Goal: Task Accomplishment & Management: Use online tool/utility

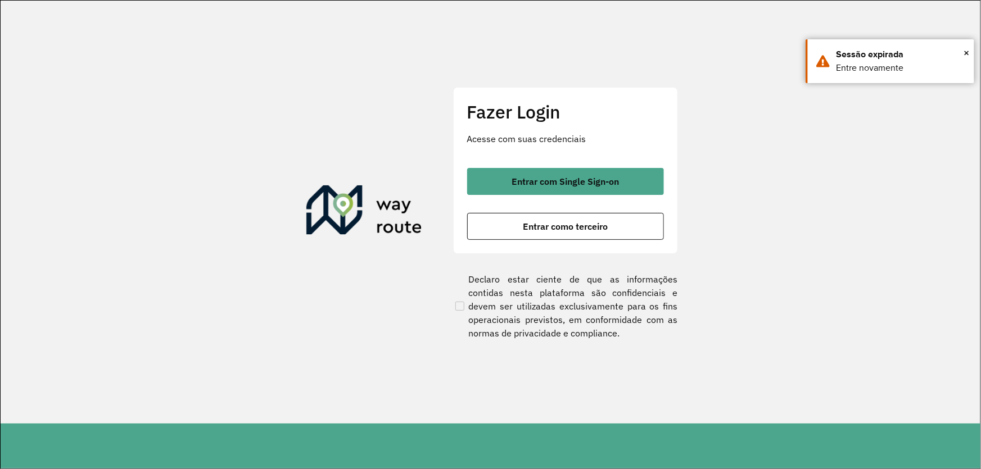
click at [522, 216] on button "Entrar como terceiro" at bounding box center [565, 226] width 197 height 27
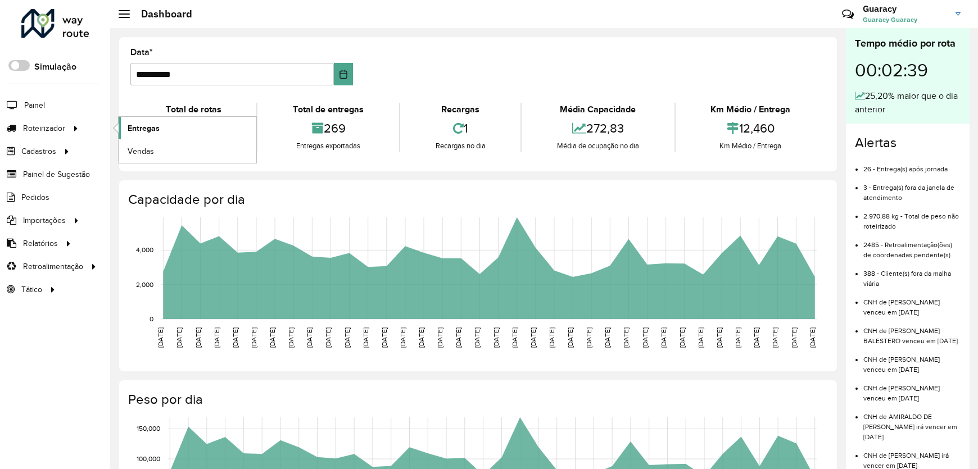
click at [150, 125] on span "Entregas" at bounding box center [144, 129] width 32 height 12
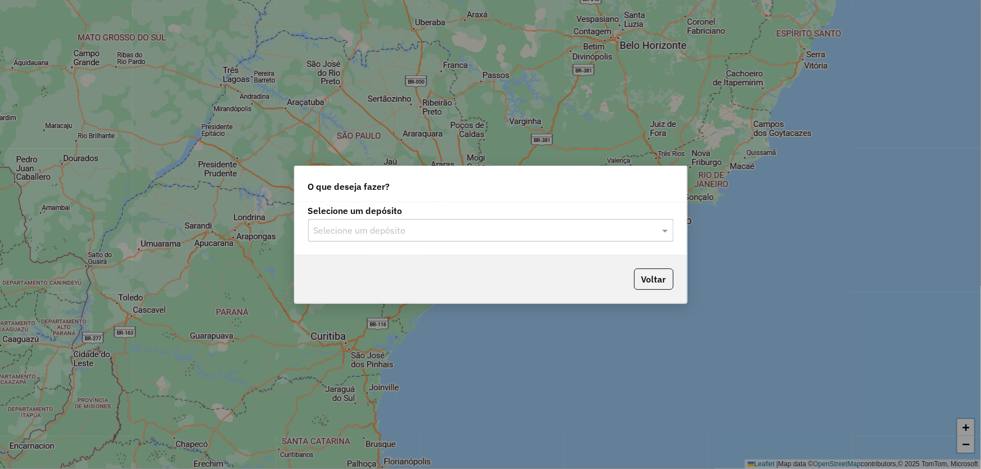
click at [362, 228] on input "text" at bounding box center [480, 230] width 332 height 13
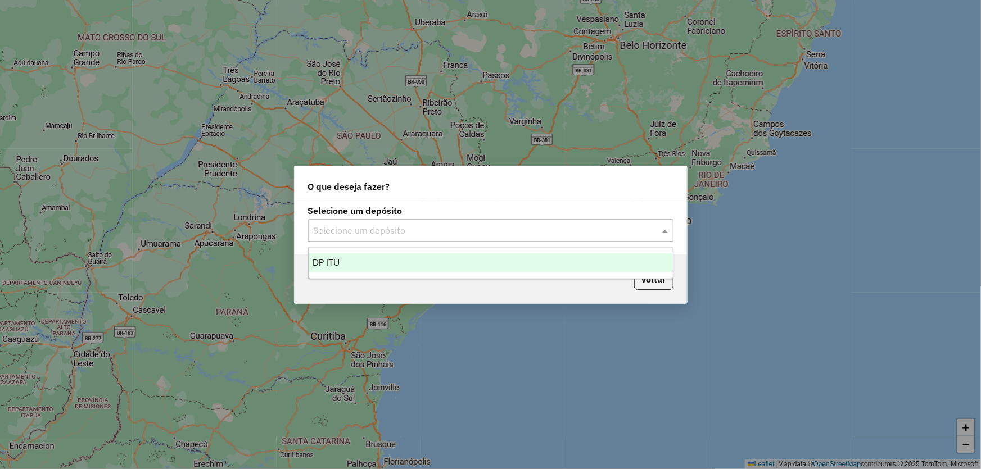
click at [345, 266] on div "DP ITU" at bounding box center [491, 263] width 364 height 19
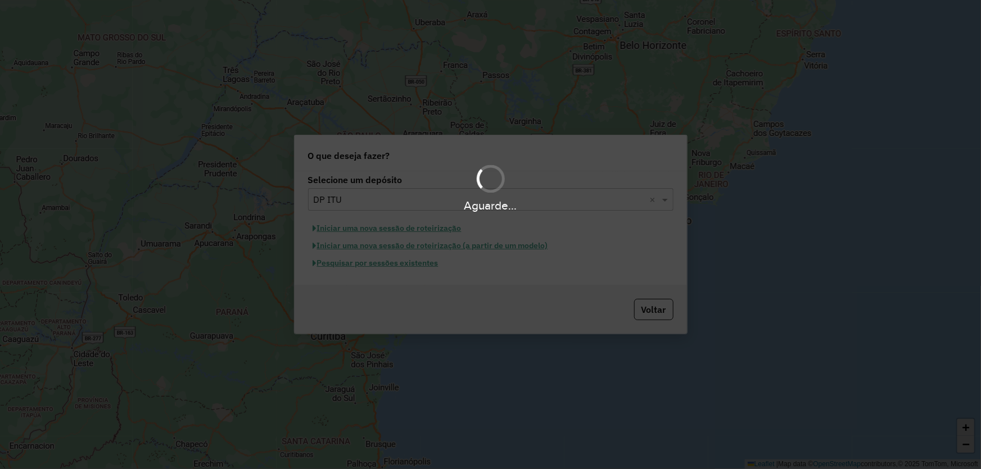
click at [343, 268] on div "Aguarde..." at bounding box center [490, 234] width 981 height 469
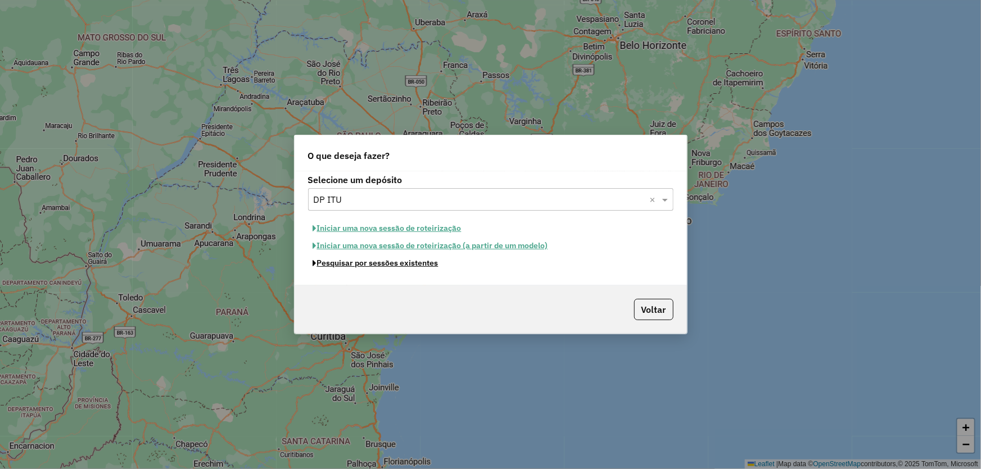
click at [343, 268] on button "Pesquisar por sessões existentes" at bounding box center [375, 263] width 135 height 17
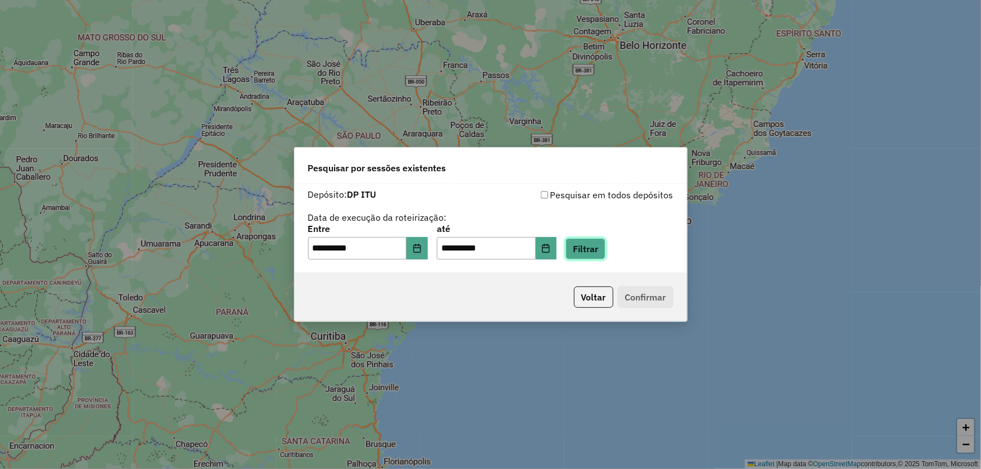
click at [600, 245] on button "Filtrar" at bounding box center [586, 248] width 40 height 21
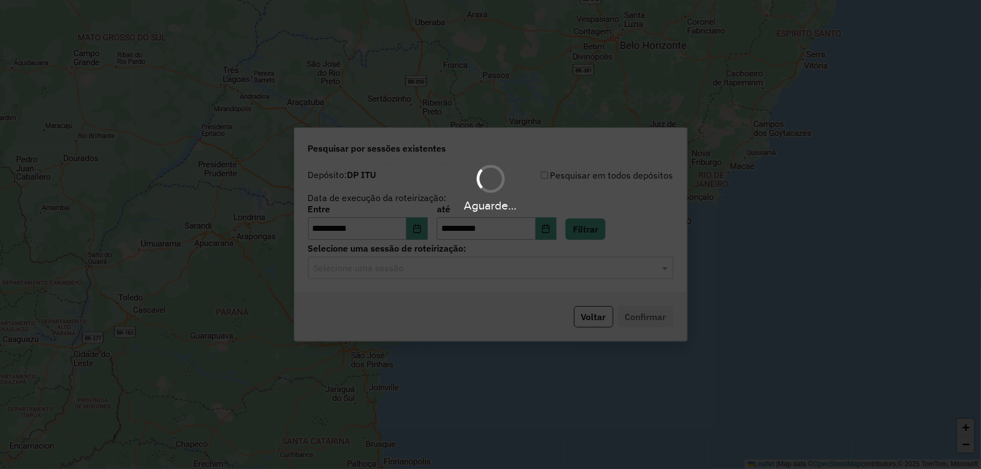
click at [374, 268] on div "Aguarde..." at bounding box center [490, 234] width 981 height 469
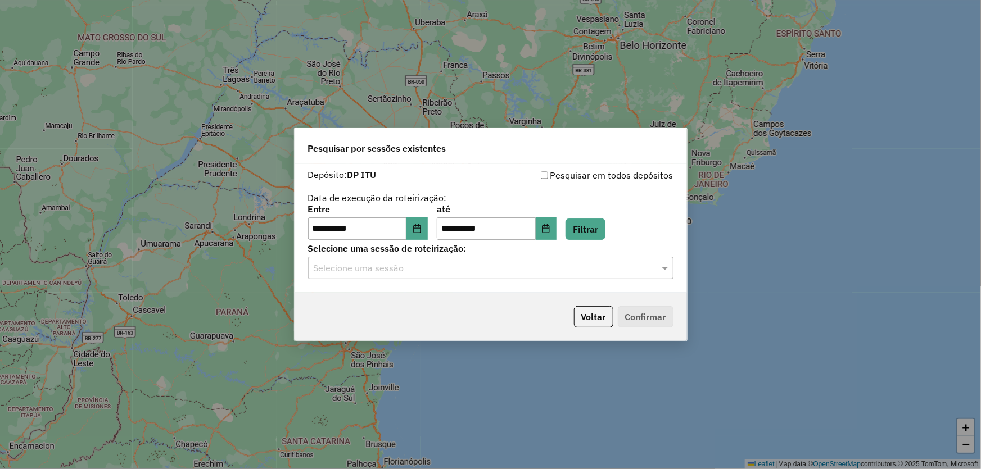
click at [356, 275] on input "text" at bounding box center [480, 268] width 332 height 13
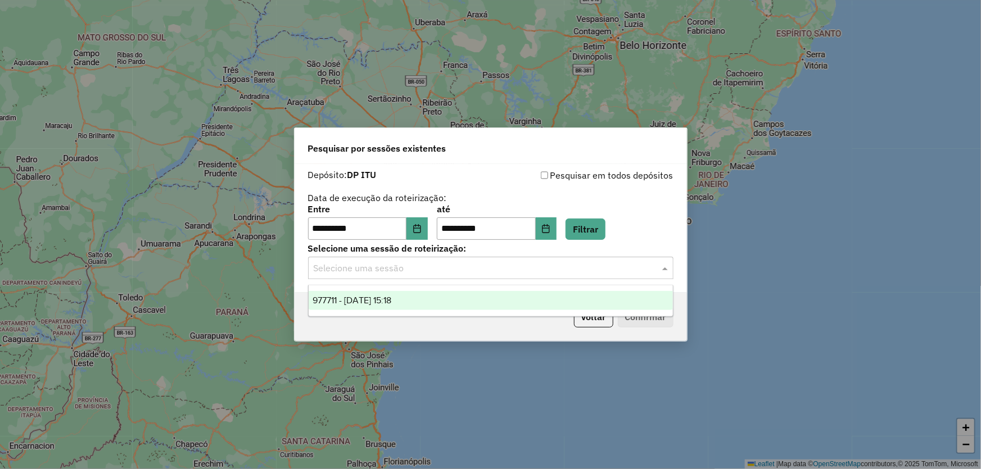
click at [355, 299] on span "977711 - 11/08/2025 15:18" at bounding box center [352, 301] width 79 height 10
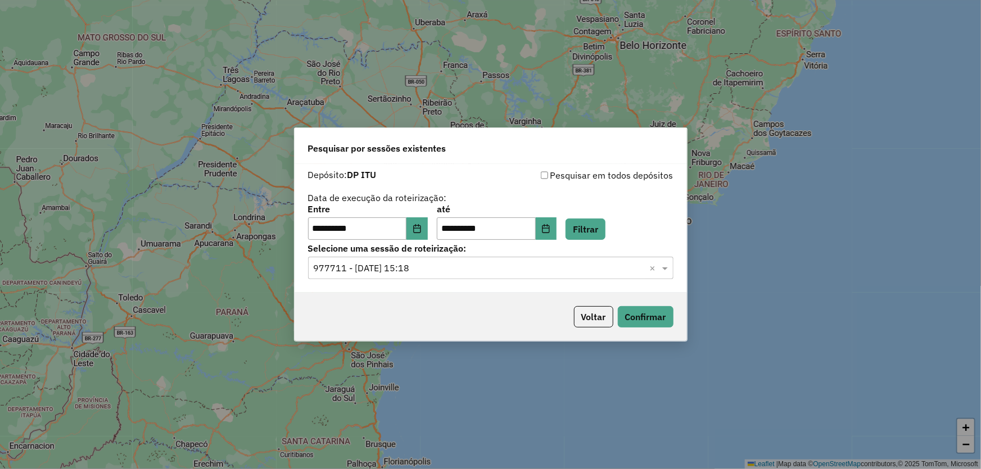
click at [675, 313] on div "Voltar Confirmar" at bounding box center [491, 317] width 392 height 48
click at [650, 314] on button "Confirmar" at bounding box center [646, 316] width 56 height 21
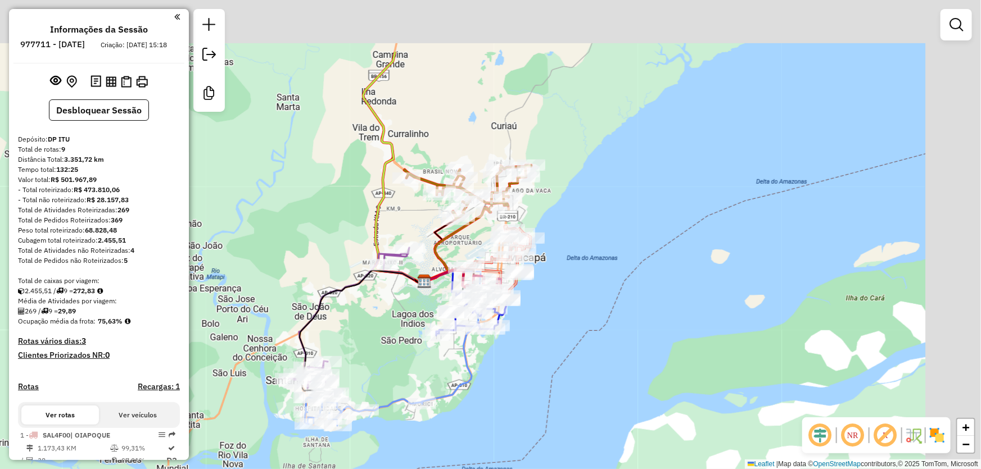
drag, startPoint x: 494, startPoint y: 223, endPoint x: 382, endPoint y: 314, distance: 144.2
click at [386, 324] on div "Janela de atendimento Grade de atendimento Capacidade Transportadoras Veículos …" at bounding box center [490, 234] width 981 height 469
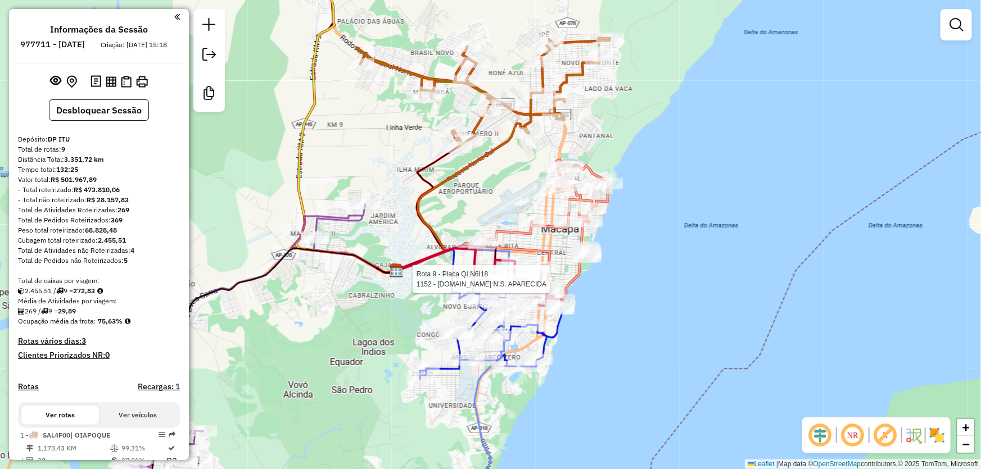
select select "**********"
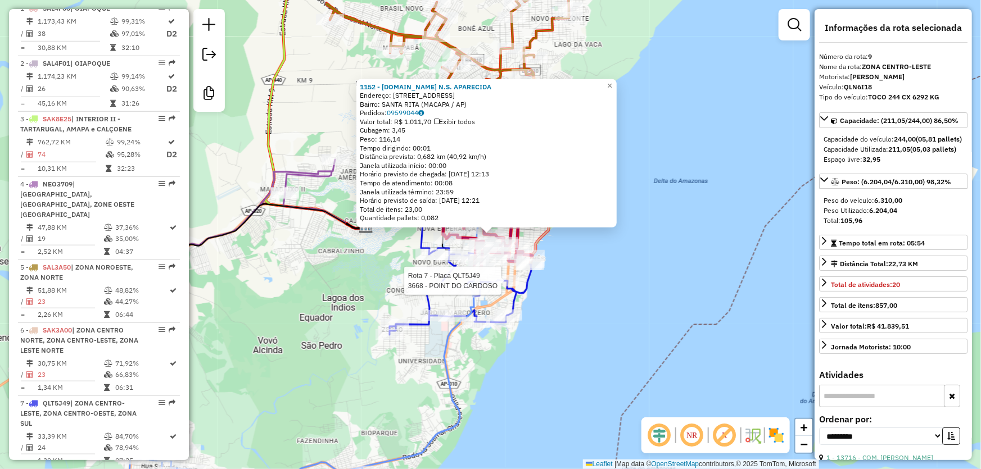
scroll to position [757, 0]
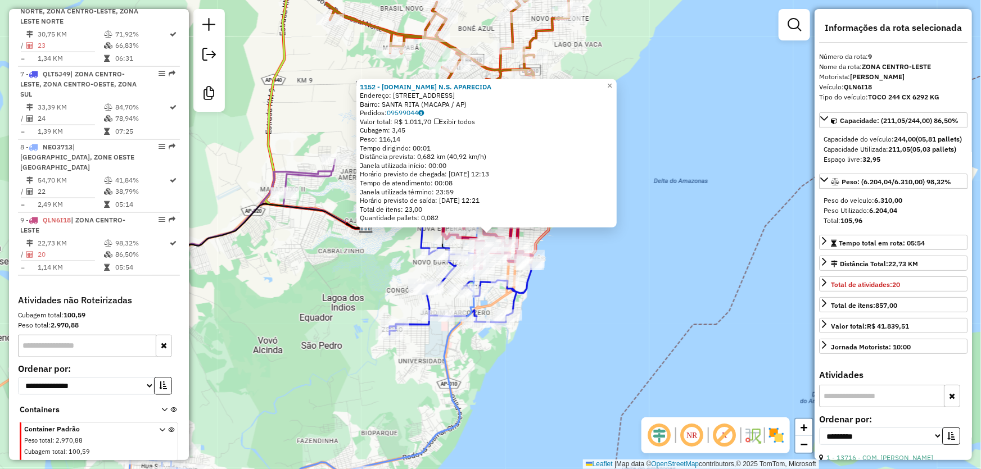
click at [641, 367] on div "1152 - [DOMAIN_NAME] N.S. APARECIDA Endereço: R PROFESSOR TOSTES 2403 Bairro: […" at bounding box center [490, 234] width 981 height 469
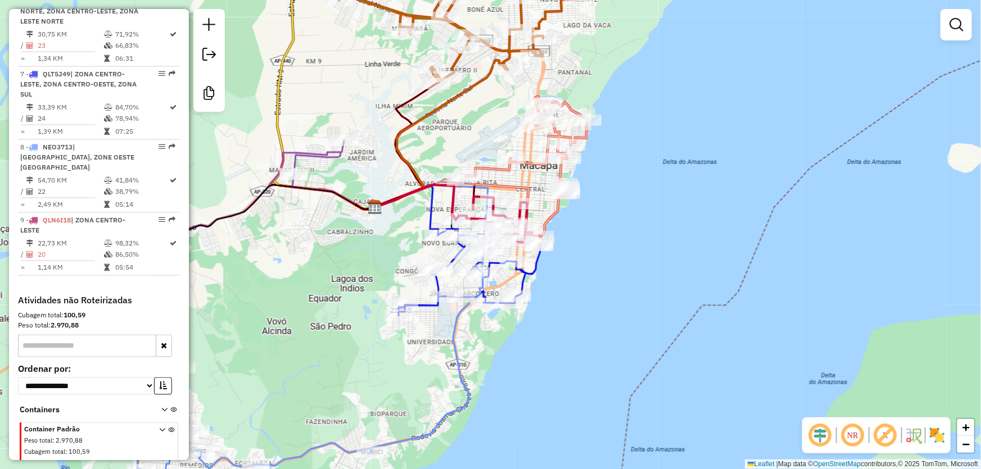
drag, startPoint x: 556, startPoint y: 394, endPoint x: 575, endPoint y: 311, distance: 84.7
click at [575, 311] on div "Janela de atendimento Grade de atendimento Capacidade Transportadoras Veículos …" at bounding box center [490, 234] width 981 height 469
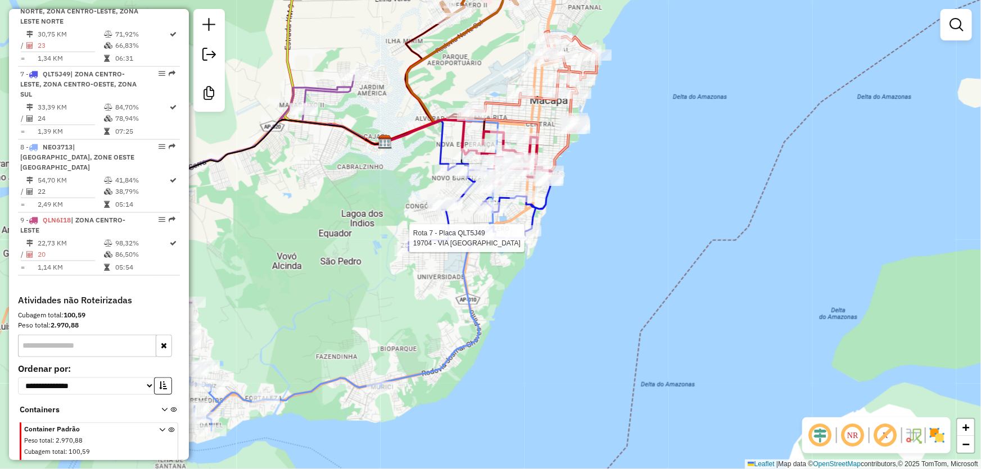
select select "**********"
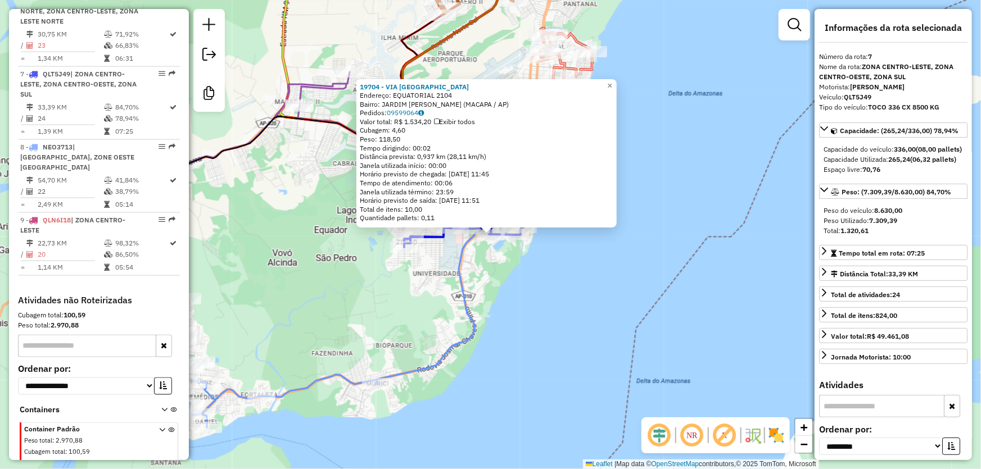
click at [575, 291] on div "19704 - VIA [GEOGRAPHIC_DATA] Endereço: EQUATORIAL 2104 Bairro: [GEOGRAPHIC_DAT…" at bounding box center [490, 234] width 981 height 469
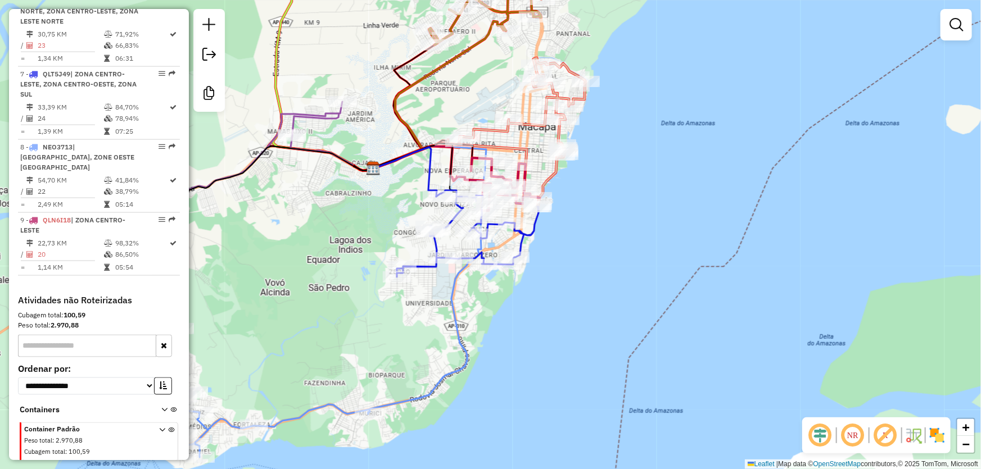
drag, startPoint x: 622, startPoint y: 252, endPoint x: 601, endPoint y: 382, distance: 131.1
click at [601, 382] on div "Janela de atendimento Grade de atendimento Capacidade Transportadoras Veículos …" at bounding box center [490, 234] width 981 height 469
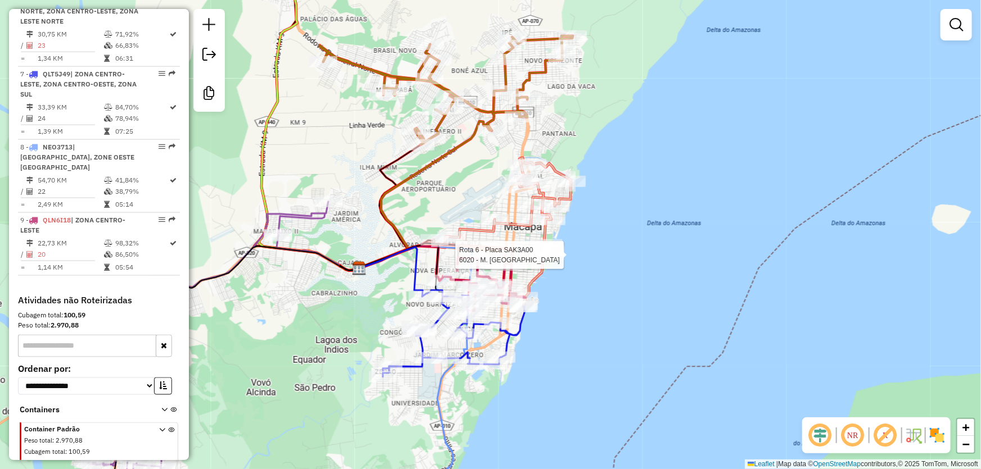
select select "**********"
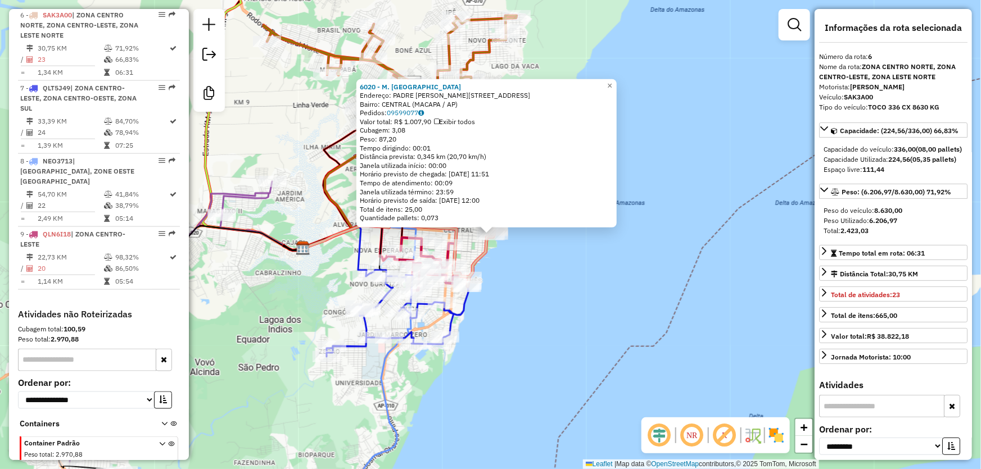
scroll to position [741, 0]
click at [636, 301] on div "6020 - M. BOX BEIRA RIO Endereço: PADRE [PERSON_NAME] 1 64 Bairro: CENTRAL ([GE…" at bounding box center [490, 234] width 981 height 469
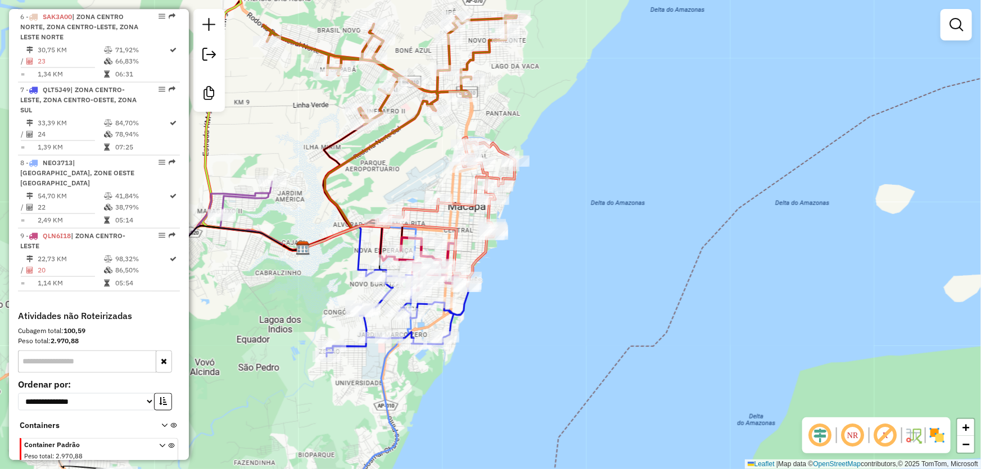
click at [420, 101] on icon at bounding box center [369, 174] width 133 height 147
select select "**********"
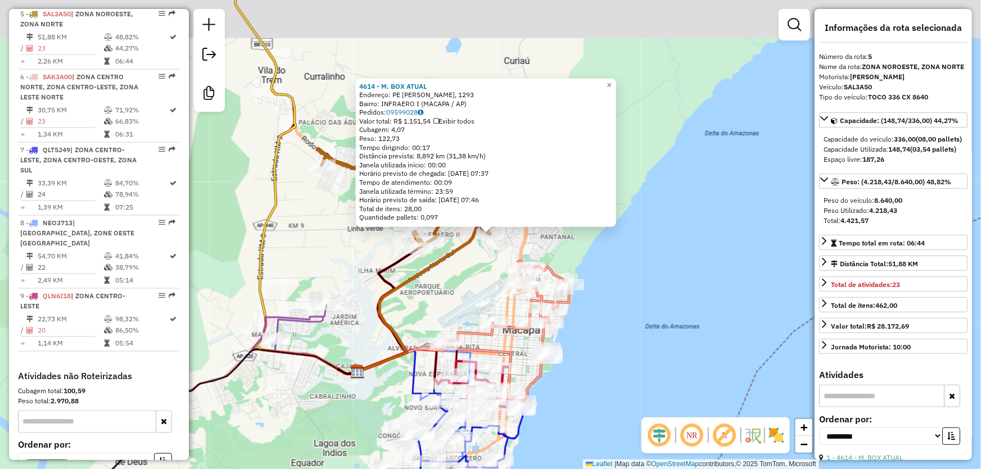
scroll to position [678, 0]
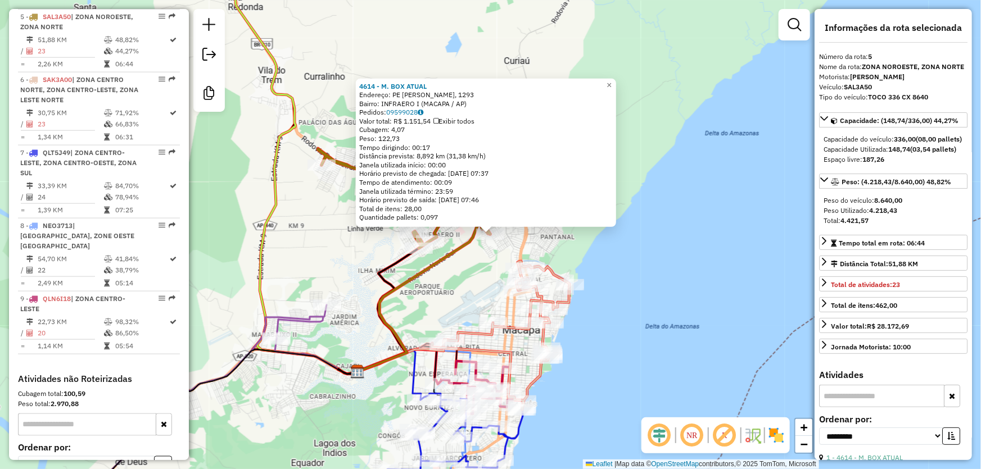
click at [279, 247] on div "4614 - M. BOX ATUAL Endereço: PE [PERSON_NAME], 1293 [GEOGRAPHIC_DATA]: INFRAER…" at bounding box center [490, 234] width 981 height 469
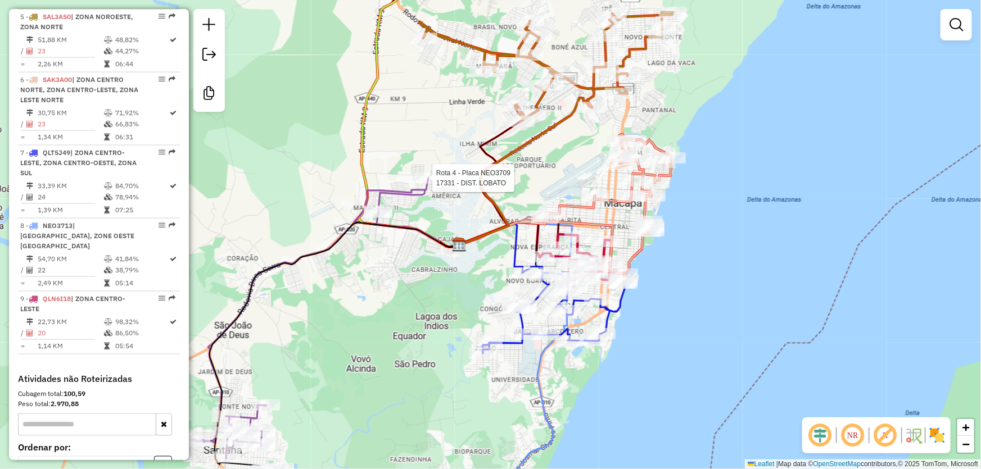
click at [422, 184] on div at bounding box center [429, 178] width 28 height 11
select select "**********"
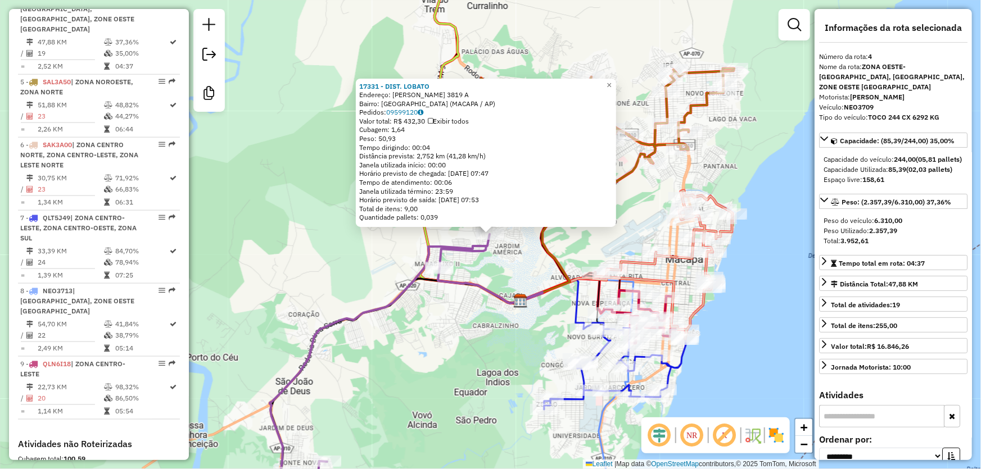
scroll to position [606, 0]
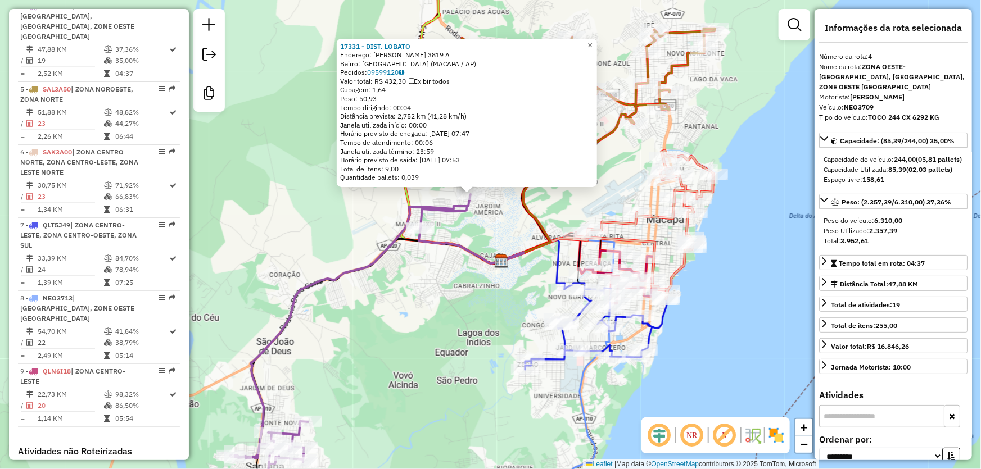
drag, startPoint x: 346, startPoint y: 341, endPoint x: 329, endPoint y: 118, distance: 223.9
click at [328, 121] on div "17331 - DIST. LOBATO Endereço: [PERSON_NAME] 3819 A Bairro: [GEOGRAPHIC_DATA] (…" at bounding box center [490, 234] width 981 height 469
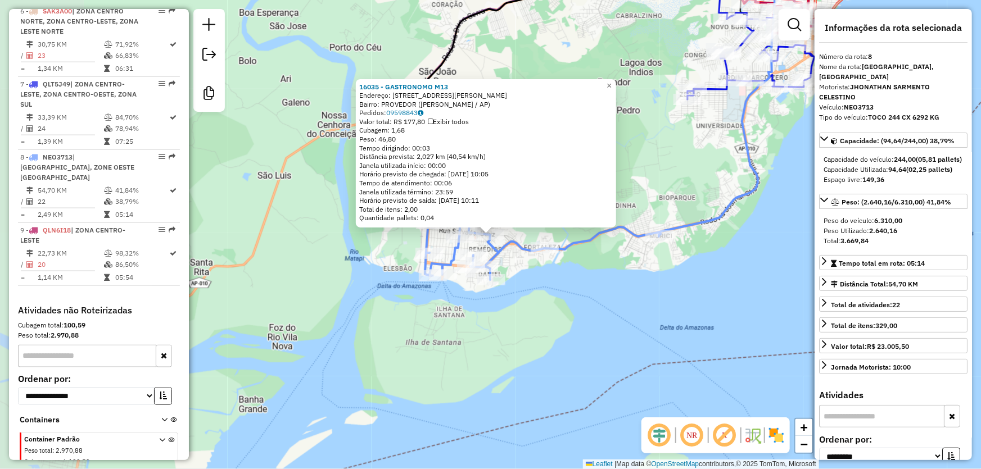
scroll to position [757, 0]
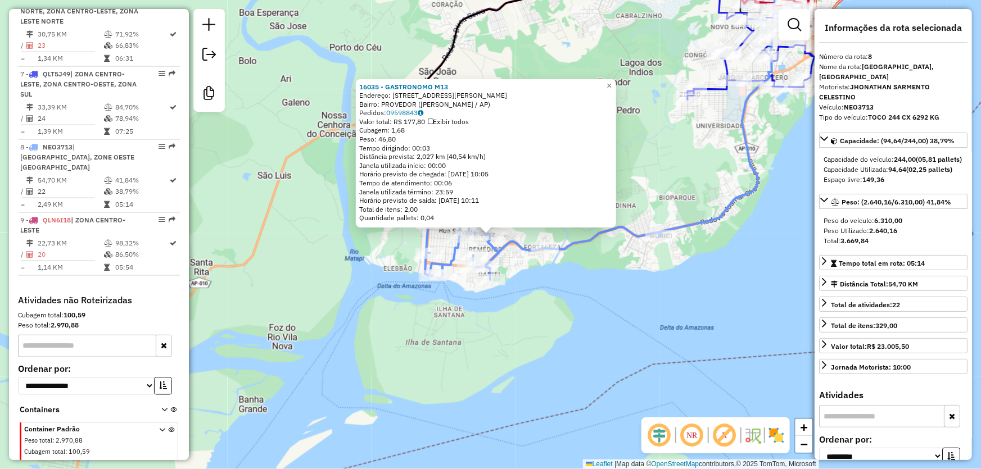
click at [561, 327] on div "16035 - GASTRONOMO M13 Endereço: [STREET_ADDRESS][PERSON_NAME] Bairro: PROVEDOR…" at bounding box center [490, 234] width 981 height 469
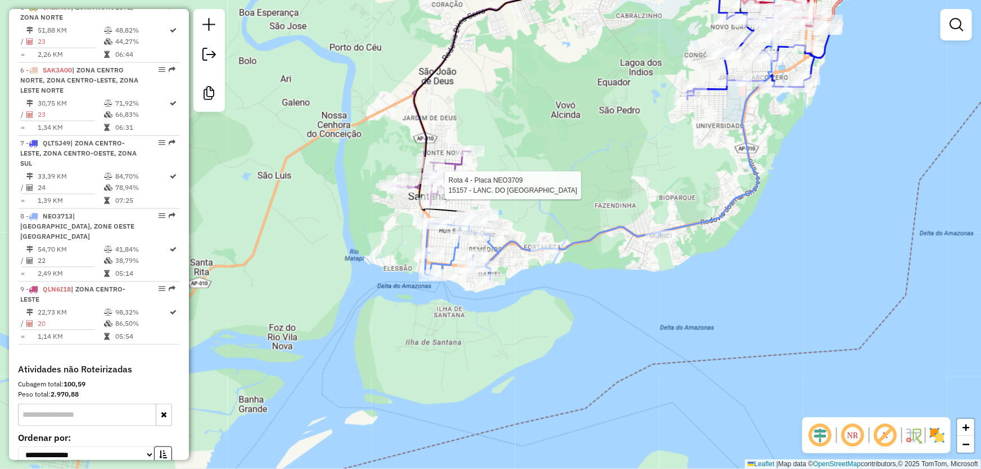
select select "**********"
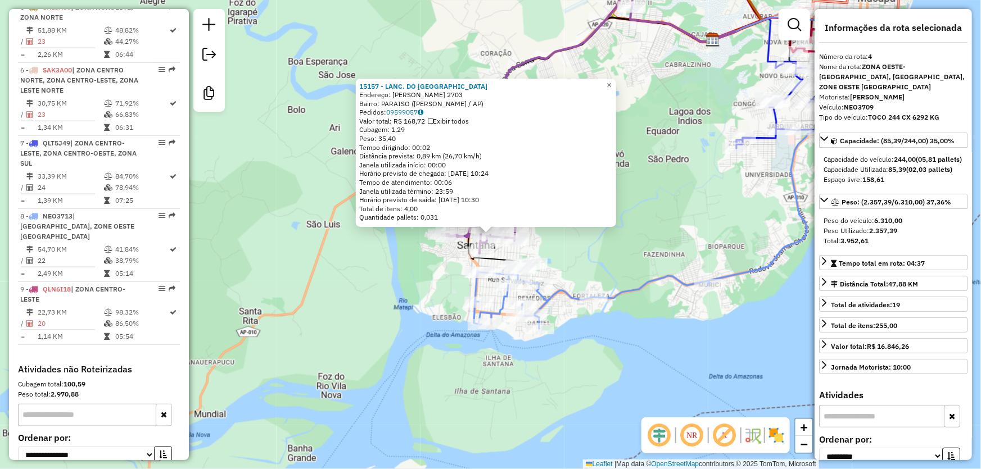
scroll to position [606, 0]
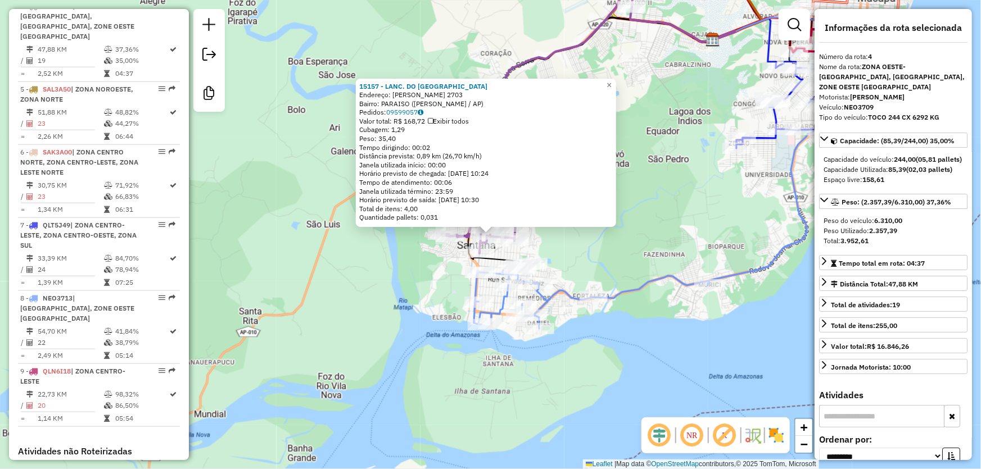
click at [683, 251] on div "15157 - LANC. DO TIO [PERSON_NAME]: [GEOGRAPHIC_DATA] 2703 Bairro: [GEOGRAPHIC_…" at bounding box center [490, 234] width 981 height 469
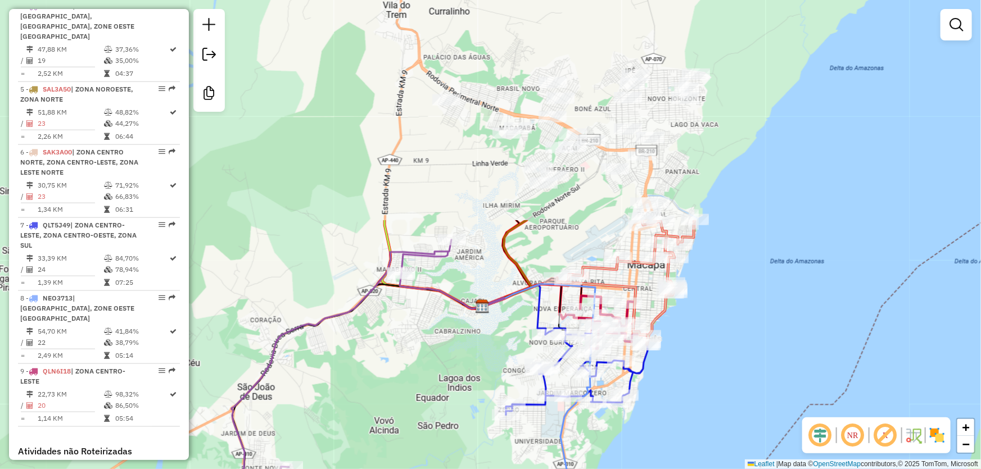
drag, startPoint x: 658, startPoint y: 149, endPoint x: 383, endPoint y: 409, distance: 378.6
click at [410, 417] on div "Janela de atendimento Grade de atendimento Capacidade Transportadoras Veículos …" at bounding box center [490, 234] width 981 height 469
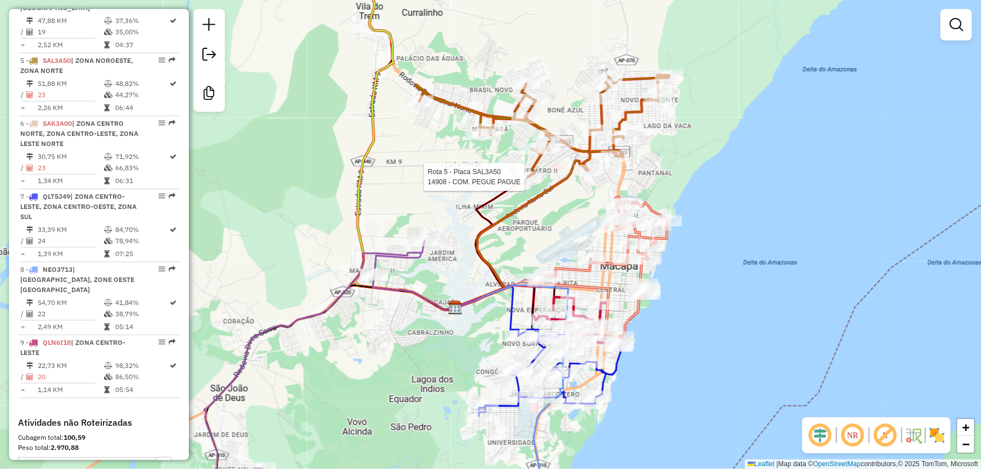
select select "**********"
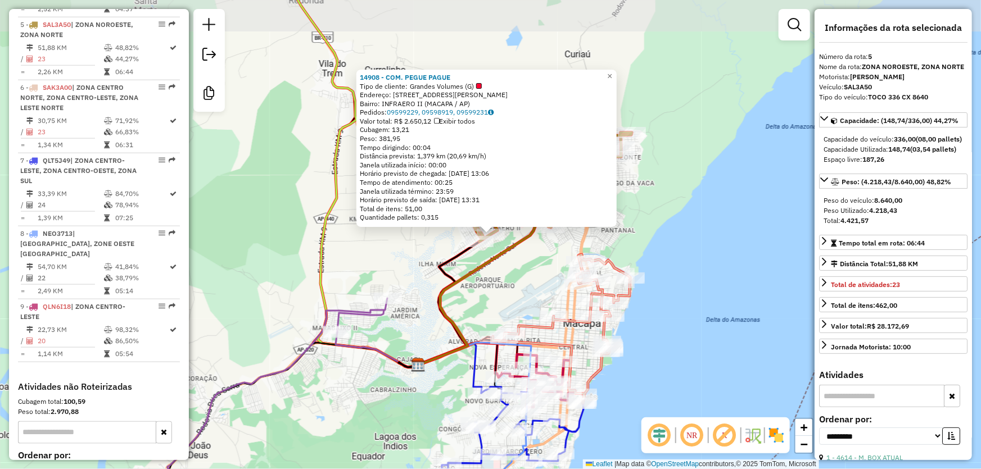
scroll to position [678, 0]
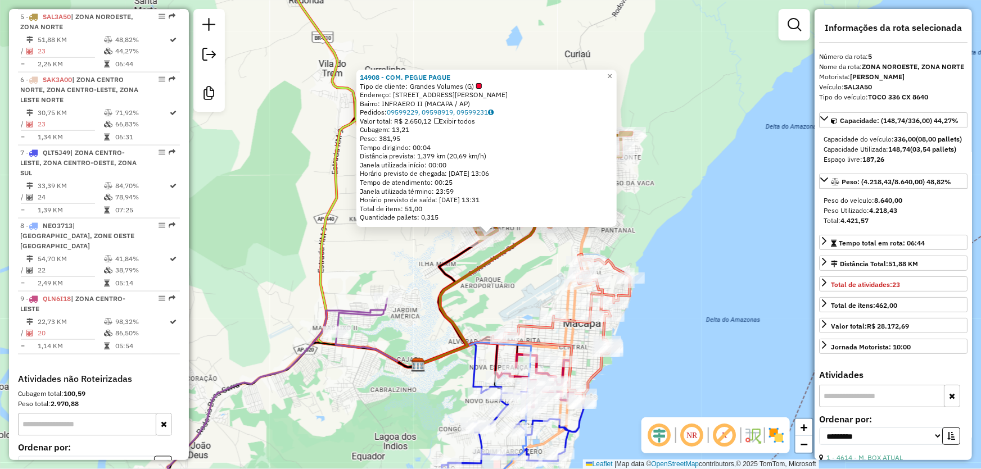
click at [677, 253] on div "14908 - COM. PEGUE PAGUE Tipo de cliente: Grandes Volumes (G) Endereço: AV [PER…" at bounding box center [490, 234] width 981 height 469
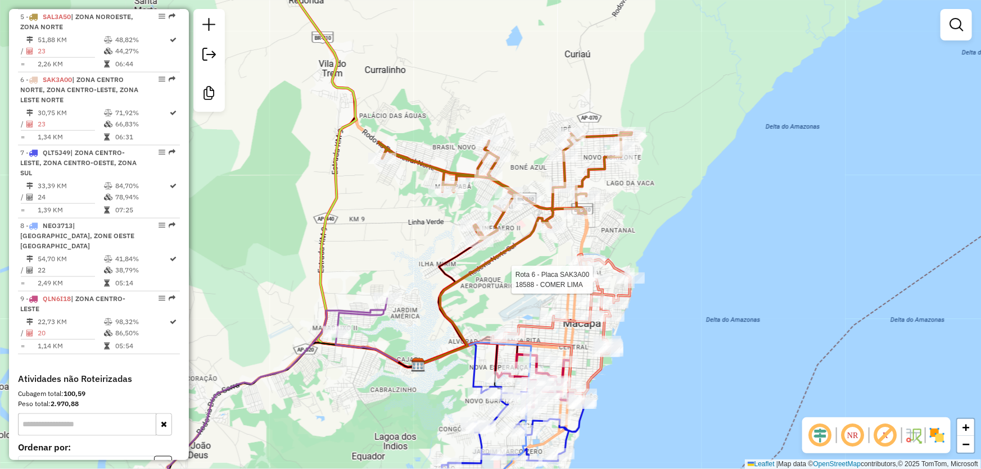
select select "**********"
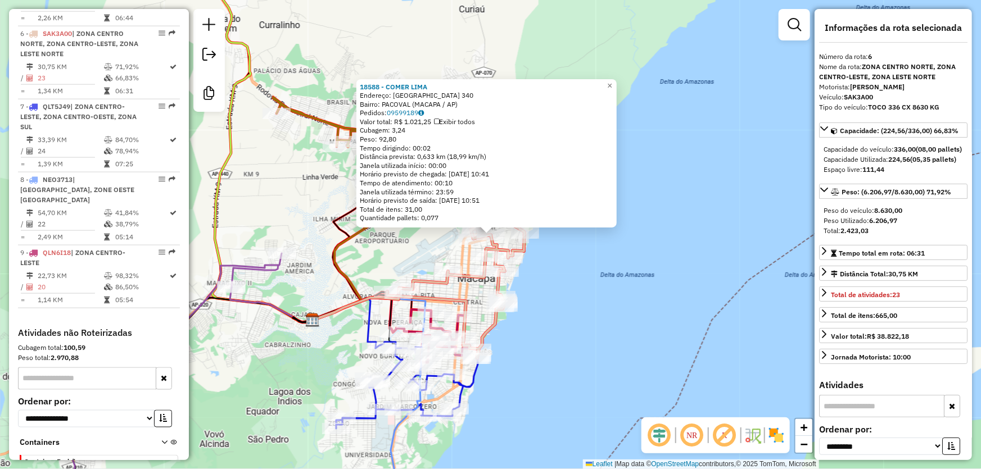
scroll to position [741, 0]
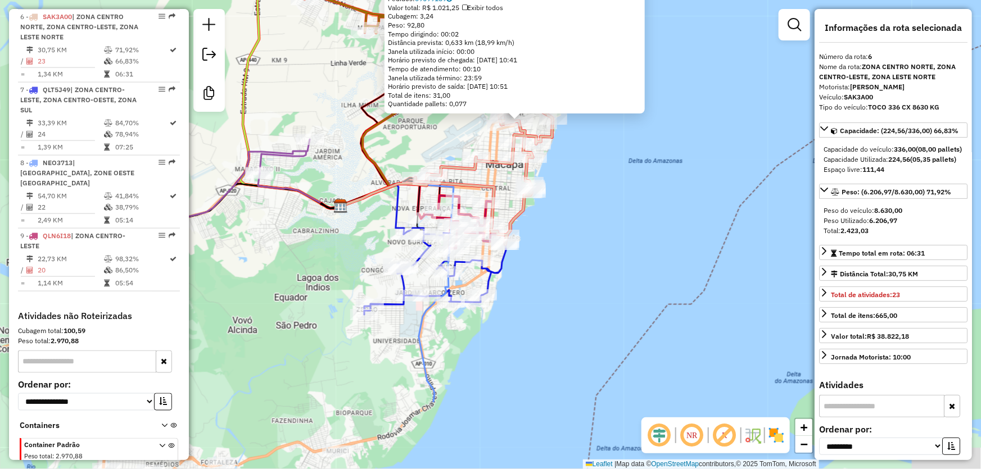
drag, startPoint x: 590, startPoint y: 365, endPoint x: 622, endPoint y: 205, distance: 163.9
click at [622, 206] on div "18588 - COMER LIMA Endereço: SAO PAULO 340 Bairro: [GEOGRAPHIC_DATA] (MACAPA / …" at bounding box center [490, 234] width 981 height 469
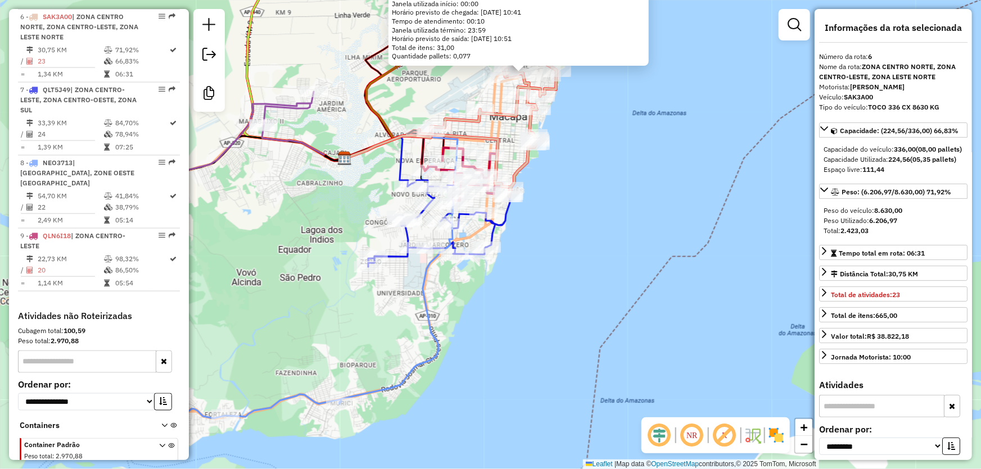
click at [624, 229] on div "18588 - COMER LIMA Endereço: SAO PAULO 340 Bairro: [GEOGRAPHIC_DATA] (MACAPA / …" at bounding box center [490, 234] width 981 height 469
